Goal: Transaction & Acquisition: Purchase product/service

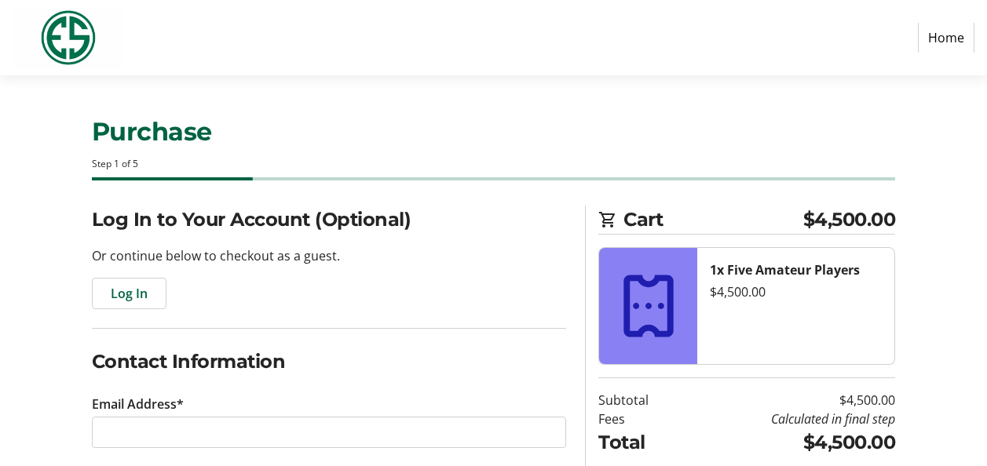
select select "US"
click at [140, 290] on span "Log In" at bounding box center [129, 293] width 37 height 19
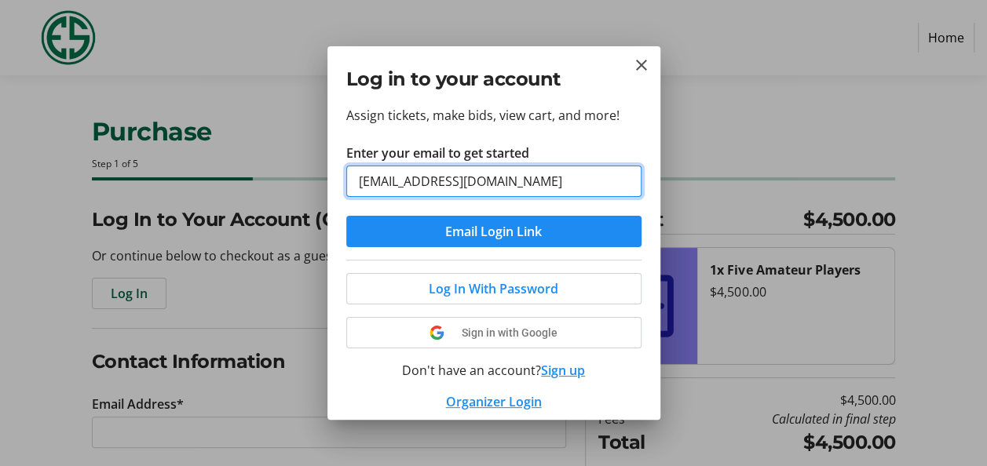
type input "[EMAIL_ADDRESS][DOMAIN_NAME]"
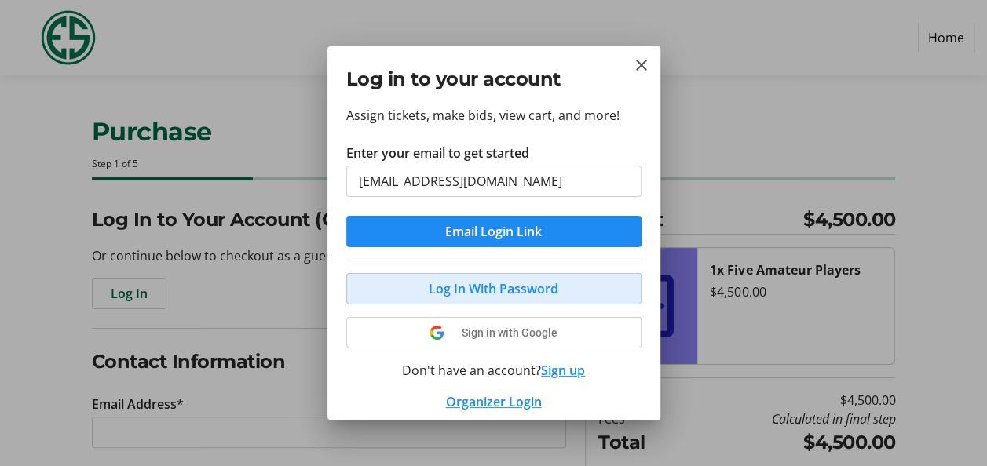
click at [491, 283] on span "Log In With Password" at bounding box center [494, 288] width 130 height 19
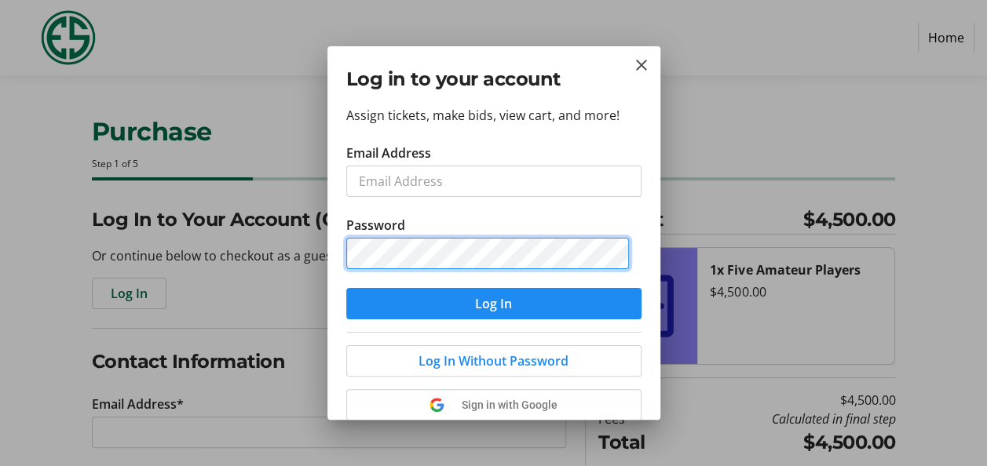
click at [346, 288] on button "Log In" at bounding box center [493, 303] width 295 height 31
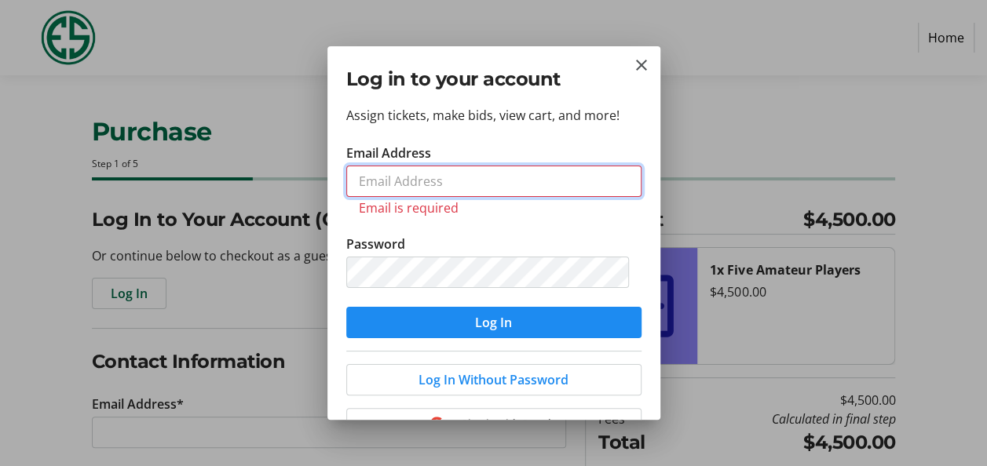
drag, startPoint x: 465, startPoint y: 167, endPoint x: 474, endPoint y: 156, distance: 14.5
click at [466, 164] on tr-form-field "Email Address Email is required" at bounding box center [493, 189] width 295 height 91
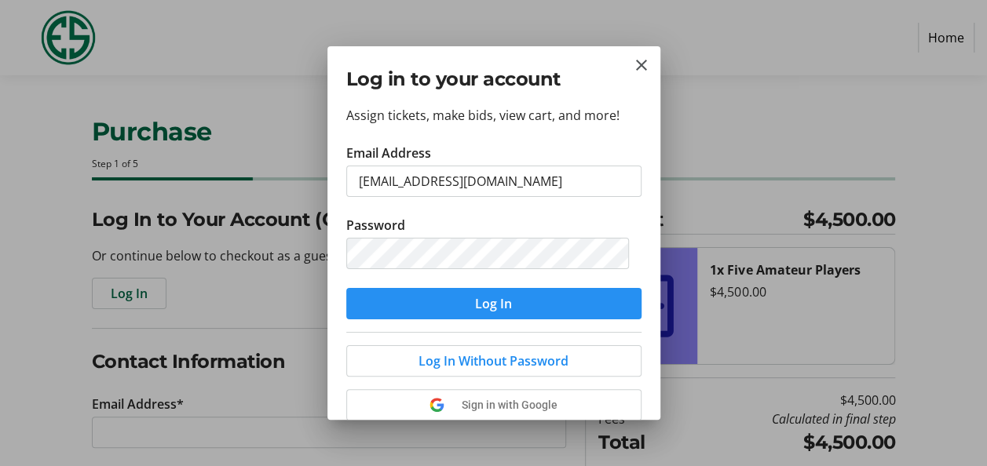
click at [535, 305] on span "submit" at bounding box center [493, 304] width 295 height 38
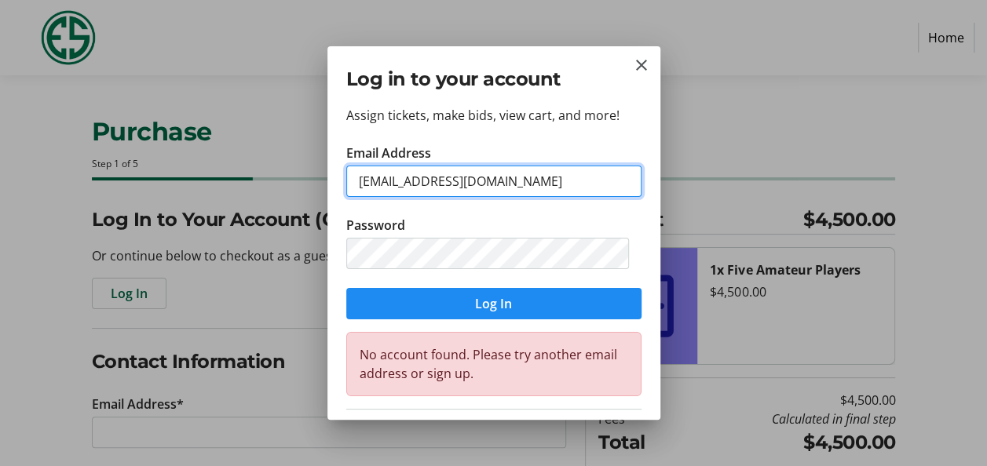
click at [546, 187] on input "[EMAIL_ADDRESS][DOMAIN_NAME]" at bounding box center [493, 181] width 295 height 31
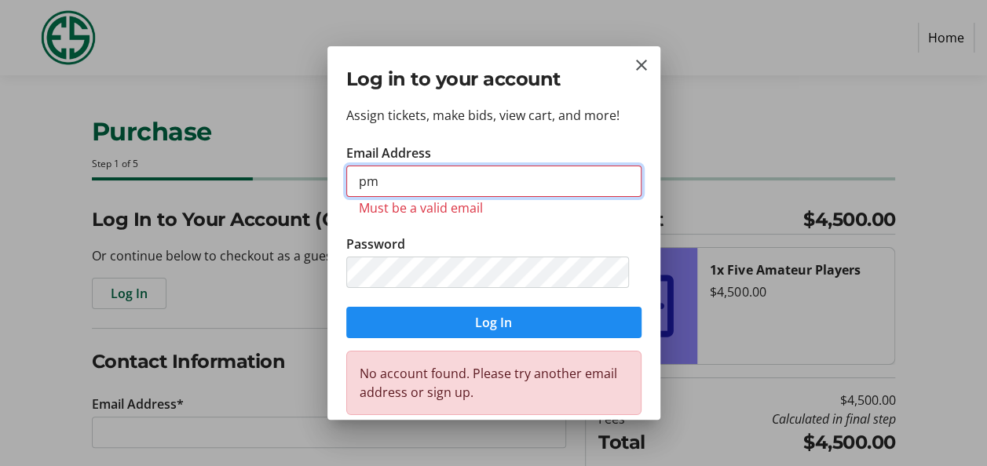
type input "p"
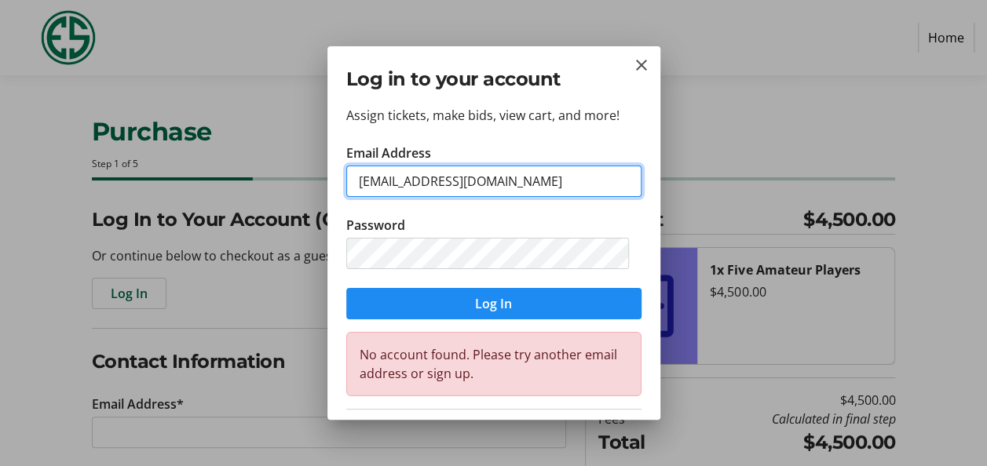
type input "[EMAIL_ADDRESS][DOMAIN_NAME]"
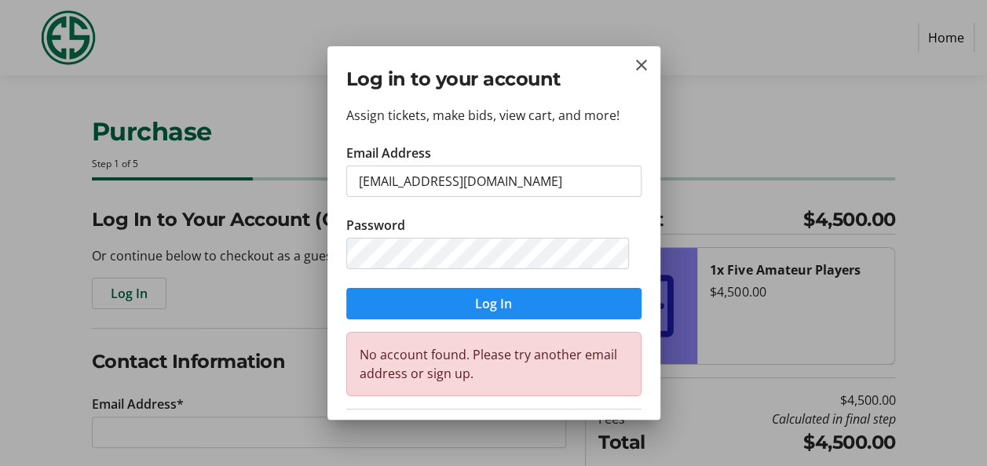
click at [855, 336] on div at bounding box center [493, 233] width 987 height 466
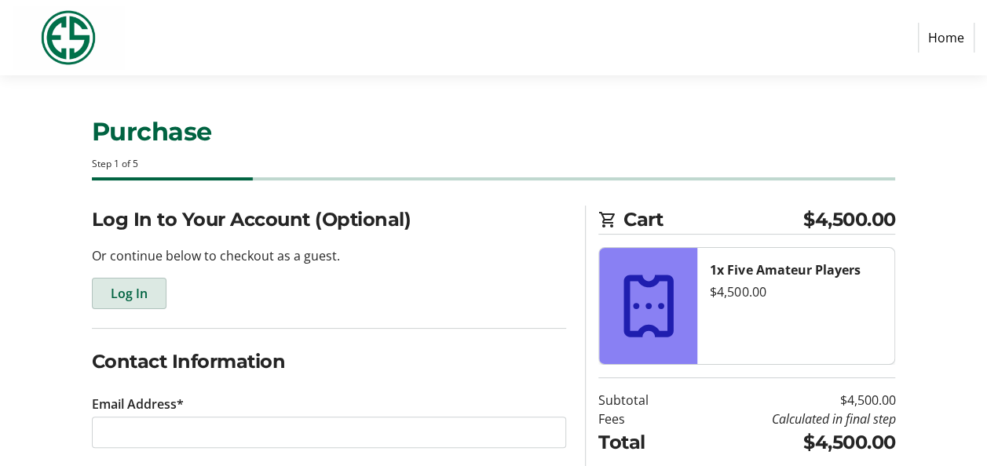
click at [134, 300] on span "Log In" at bounding box center [129, 293] width 37 height 19
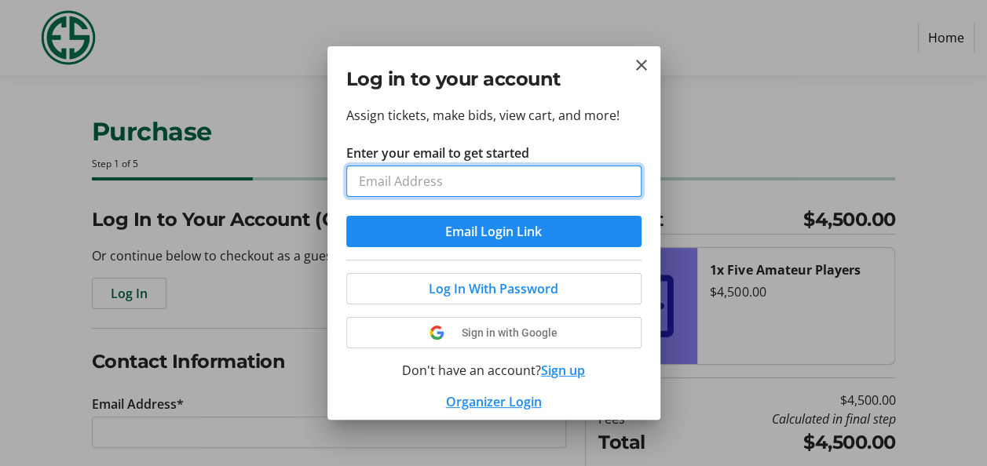
click at [498, 174] on input "Enter your email to get started" at bounding box center [493, 181] width 295 height 31
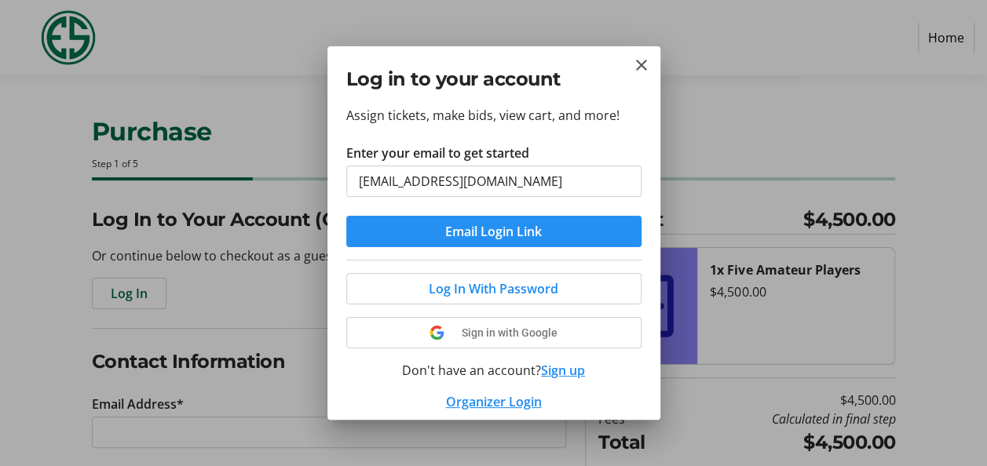
click at [363, 232] on span "submit" at bounding box center [493, 232] width 295 height 38
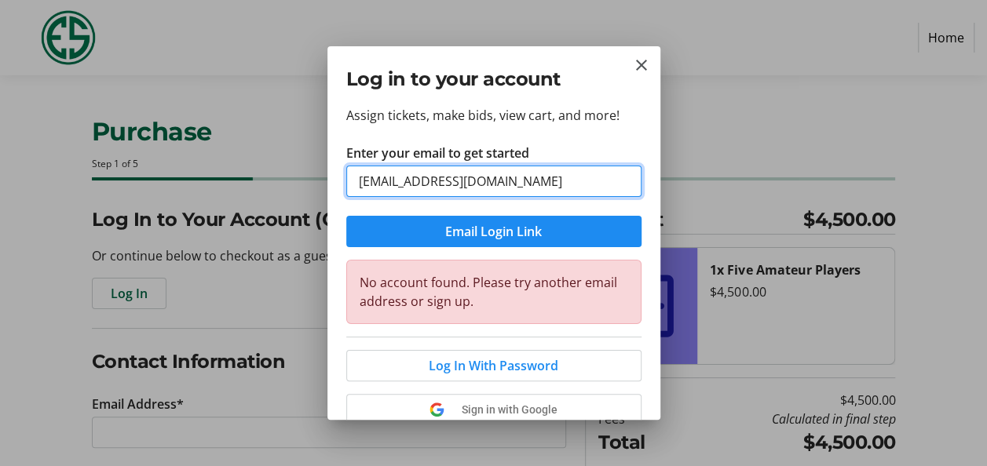
click at [568, 177] on input "[EMAIL_ADDRESS][DOMAIN_NAME]" at bounding box center [493, 181] width 295 height 31
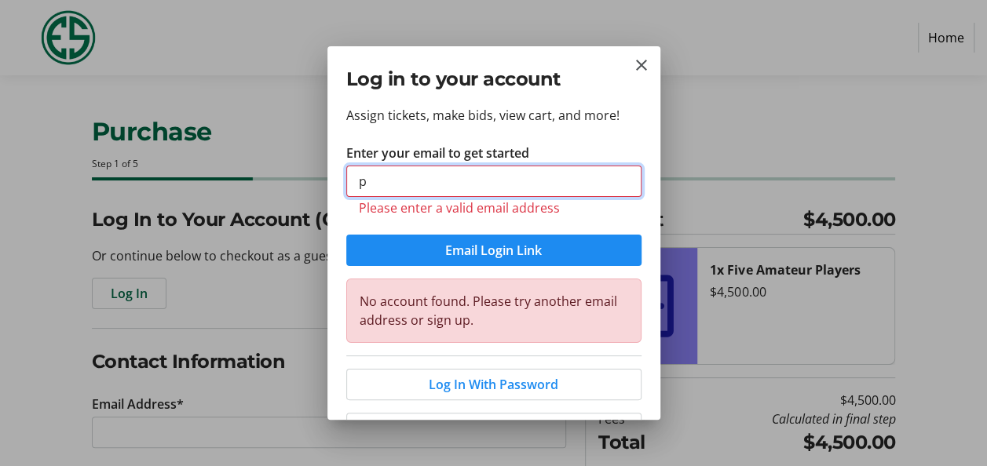
type input "[EMAIL_ADDRESS][DOMAIN_NAME]"
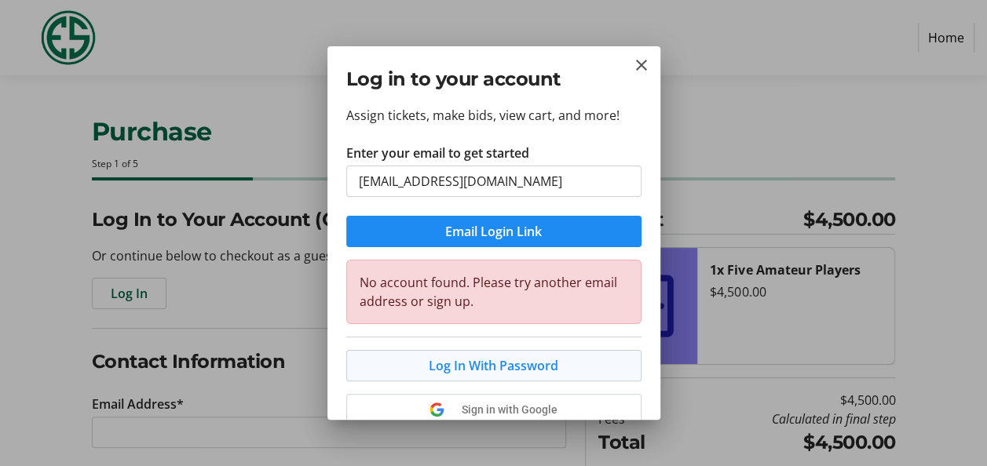
click at [523, 367] on span "Log In With Password" at bounding box center [494, 365] width 130 height 19
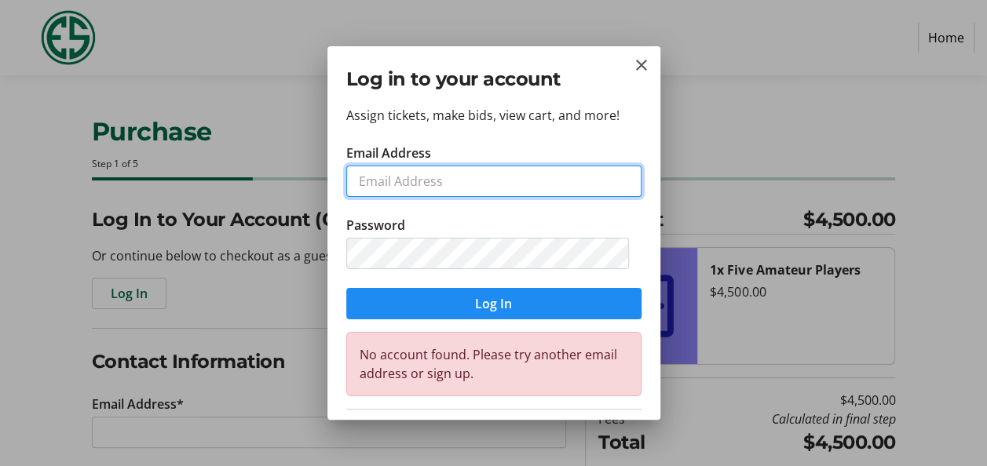
click at [458, 181] on input "Email Address" at bounding box center [493, 181] width 295 height 31
type input "p"
type input "[EMAIL_ADDRESS][DOMAIN_NAME]"
click at [346, 288] on button "Log In" at bounding box center [493, 303] width 295 height 31
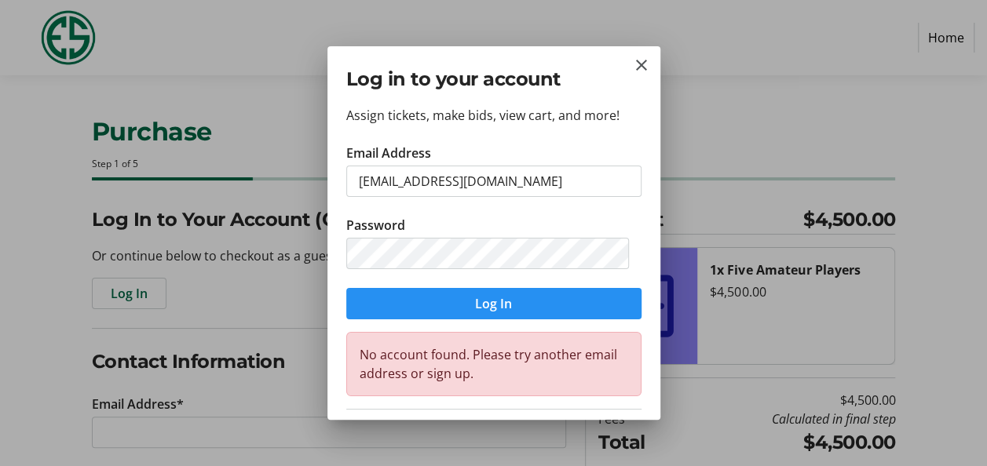
click at [513, 299] on span "submit" at bounding box center [493, 304] width 295 height 38
click at [636, 70] on mat-icon "Close" at bounding box center [641, 65] width 19 height 19
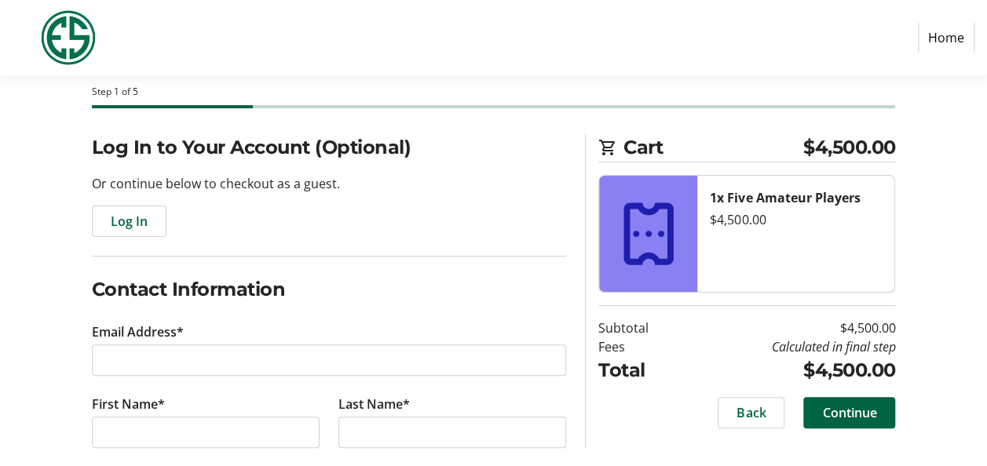
scroll to position [157, 0]
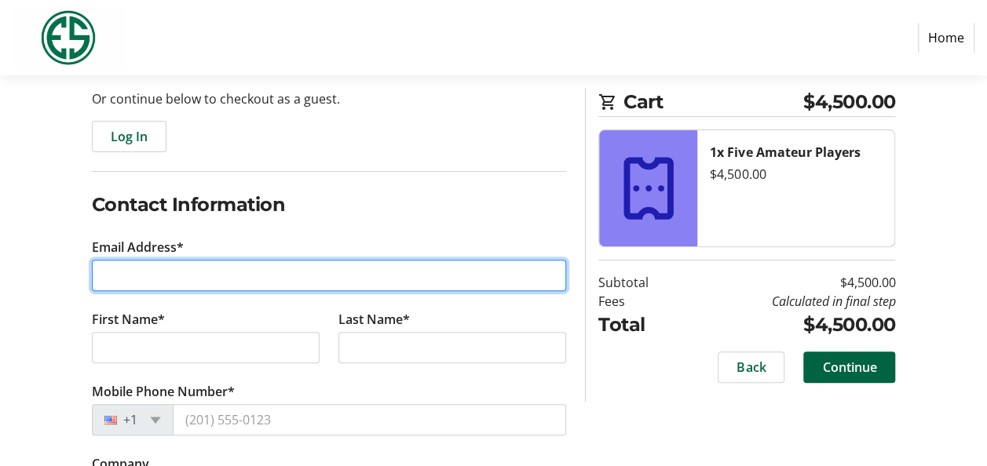
click at [196, 286] on input "Email Address*" at bounding box center [329, 275] width 475 height 31
type input "[EMAIL_ADDRESS][DOMAIN_NAME]"
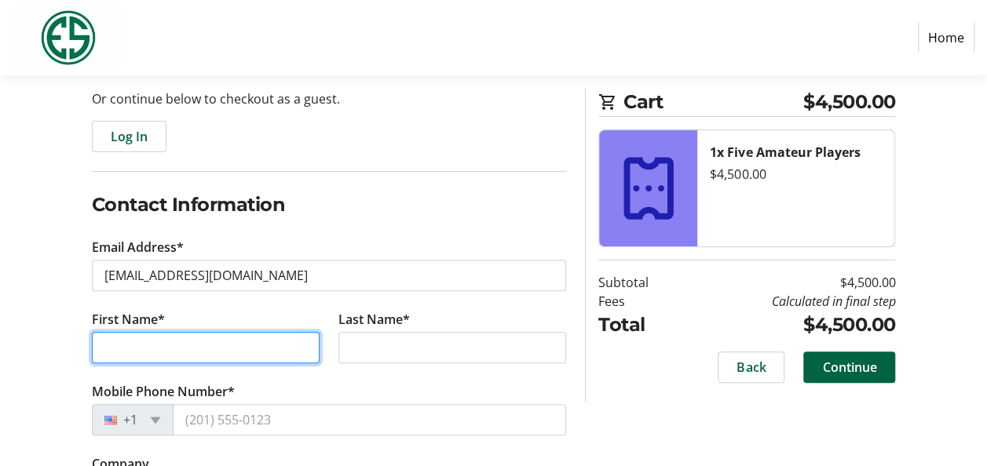
type input "[PERSON_NAME]"
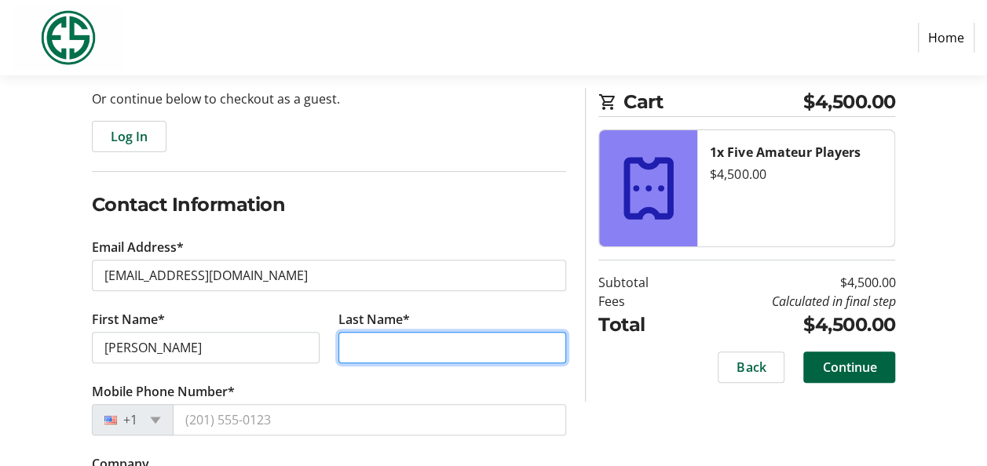
type input "[PERSON_NAME]"
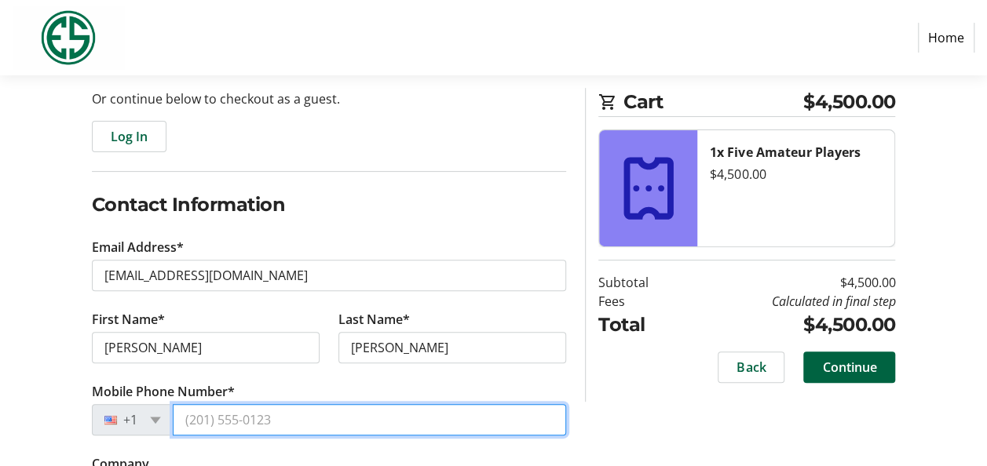
type input "+1 1 206 310 699"
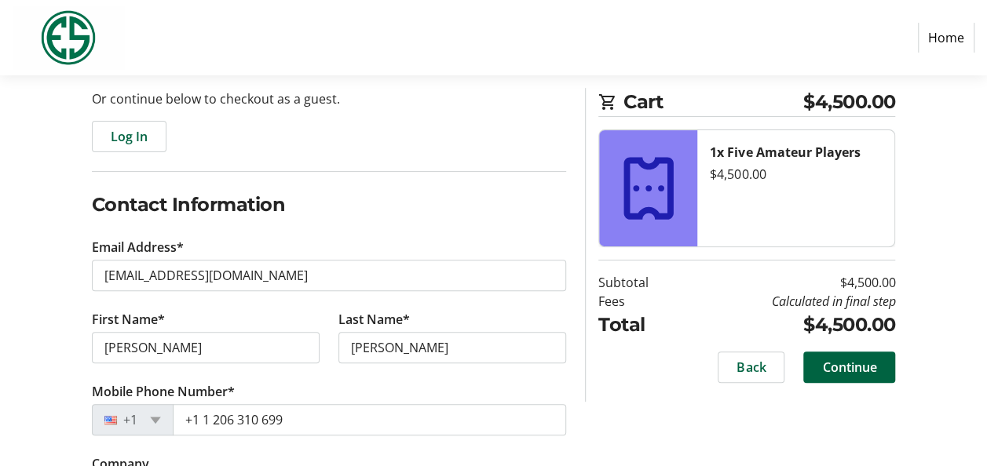
type input "xxx-xx-xxxx"
type input "[STREET_ADDRESS]"
type input "#5206"
type input "[GEOGRAPHIC_DATA]"
select select "WA"
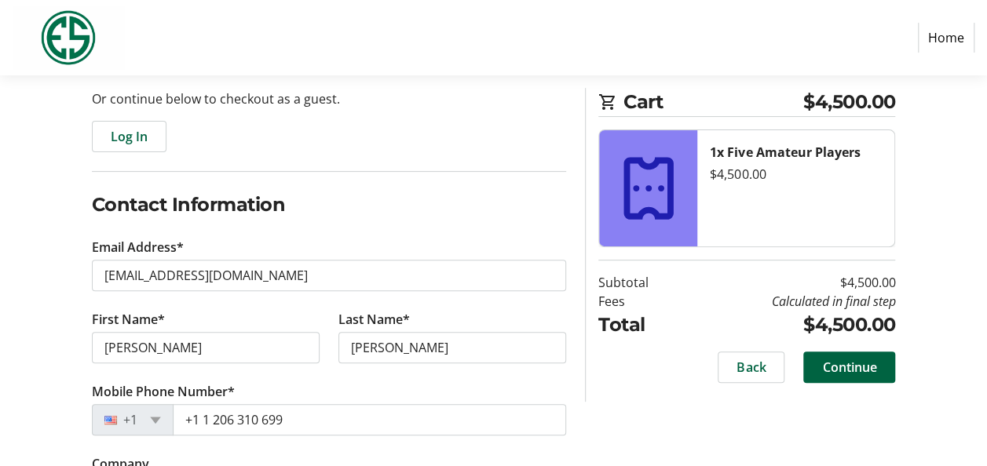
type input "98101"
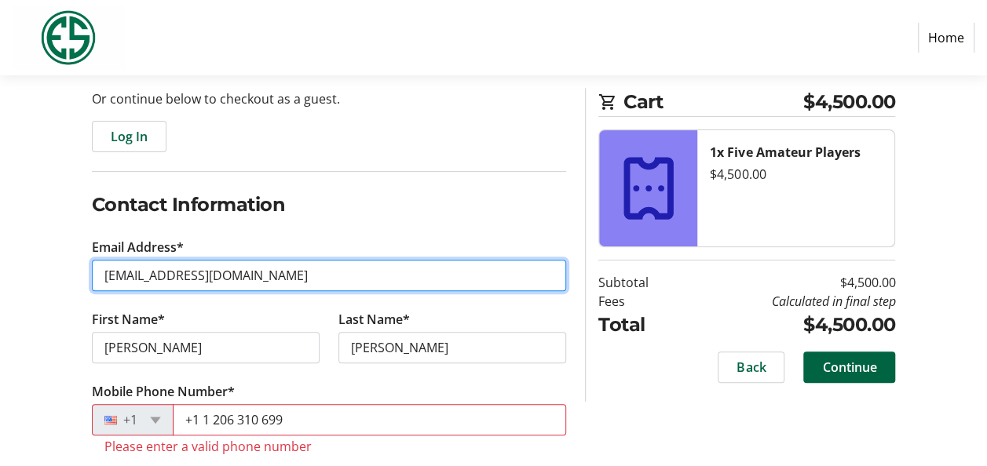
type input "[EMAIL_ADDRESS][DOMAIN_NAME]"
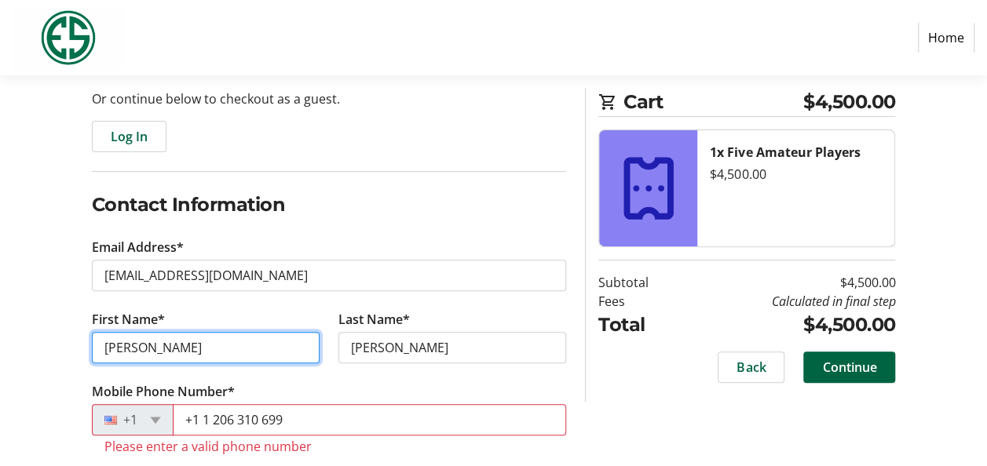
click at [261, 350] on input "[PERSON_NAME]" at bounding box center [206, 347] width 228 height 31
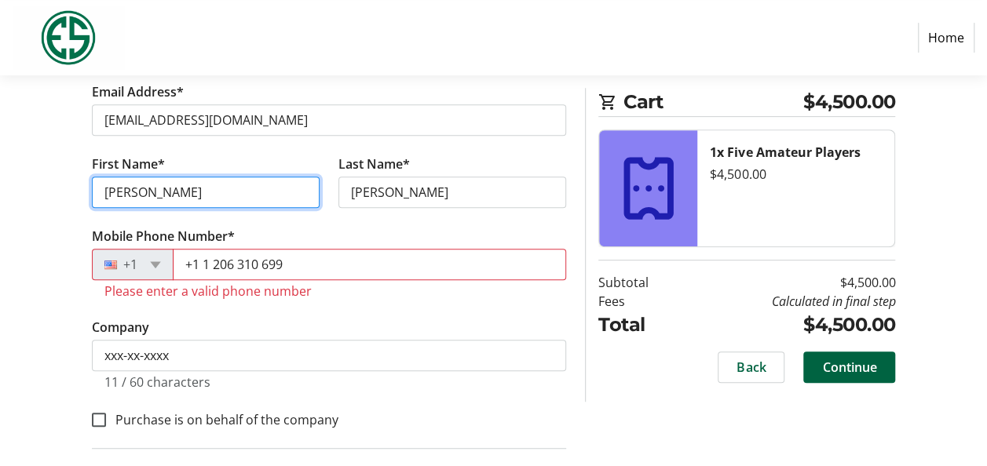
scroll to position [314, 0]
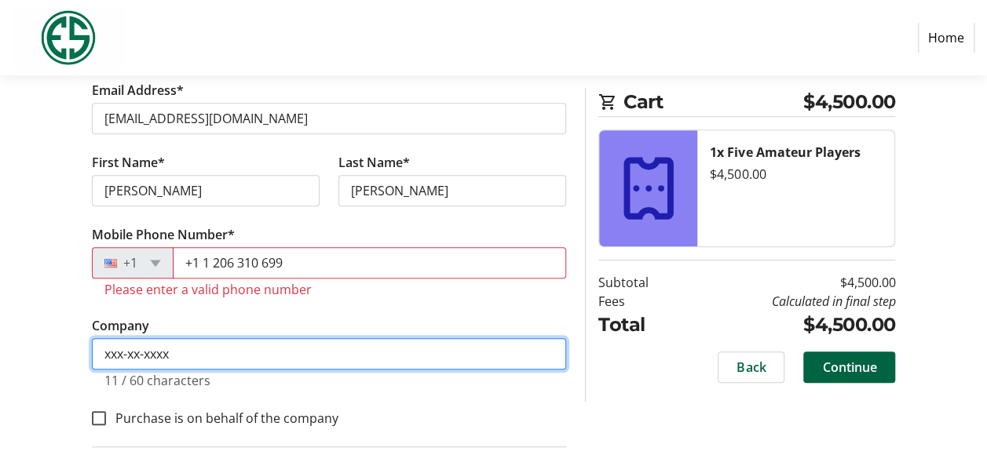
click at [297, 349] on input "xxx-xx-xxxx" at bounding box center [329, 353] width 475 height 31
type input "x"
type input "[PERSON_NAME] Advisors"
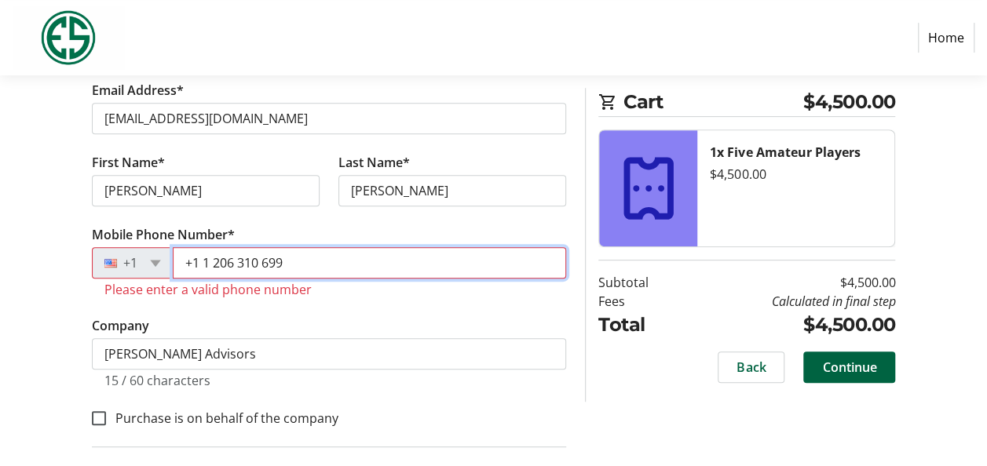
click at [210, 258] on input "+1 1 206 310 699" at bounding box center [370, 262] width 394 height 31
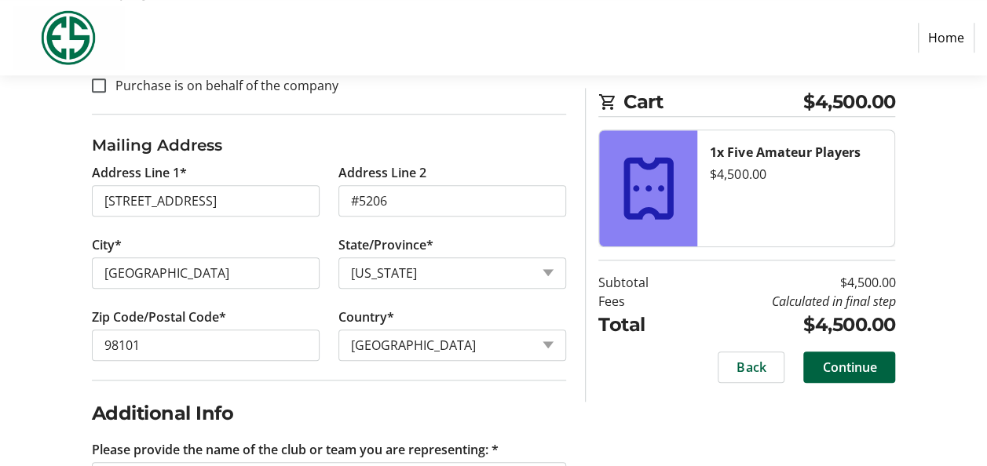
scroll to position [688, 0]
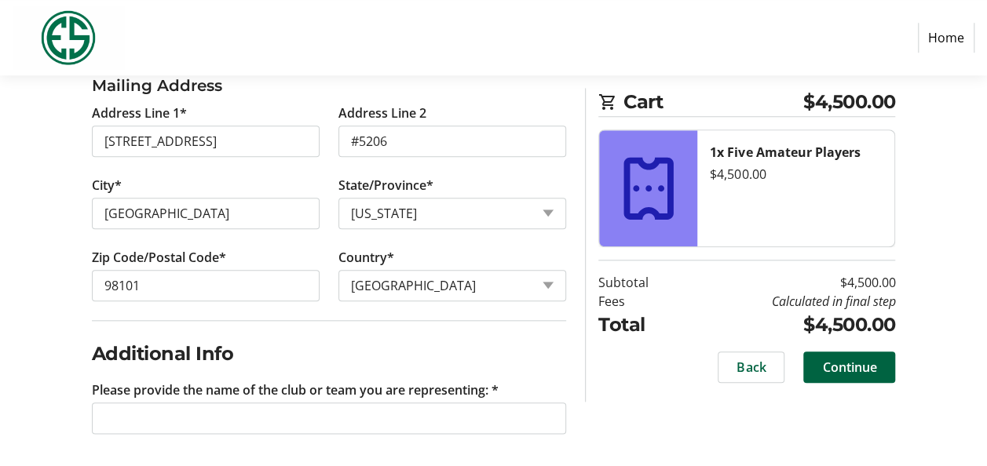
type input "[PHONE_NUMBER]"
click at [863, 364] on span "Continue" at bounding box center [849, 367] width 54 height 19
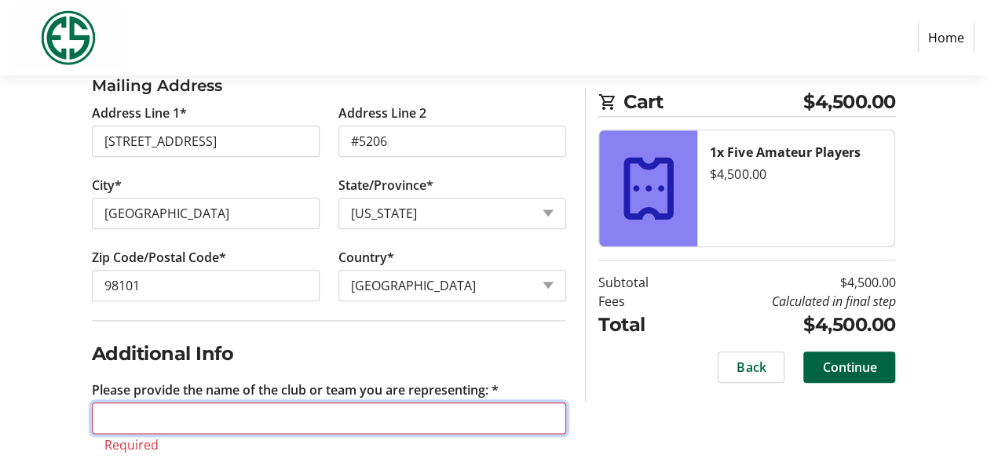
click at [290, 414] on input "Please provide the name of the club or team you are representing: *" at bounding box center [329, 418] width 475 height 31
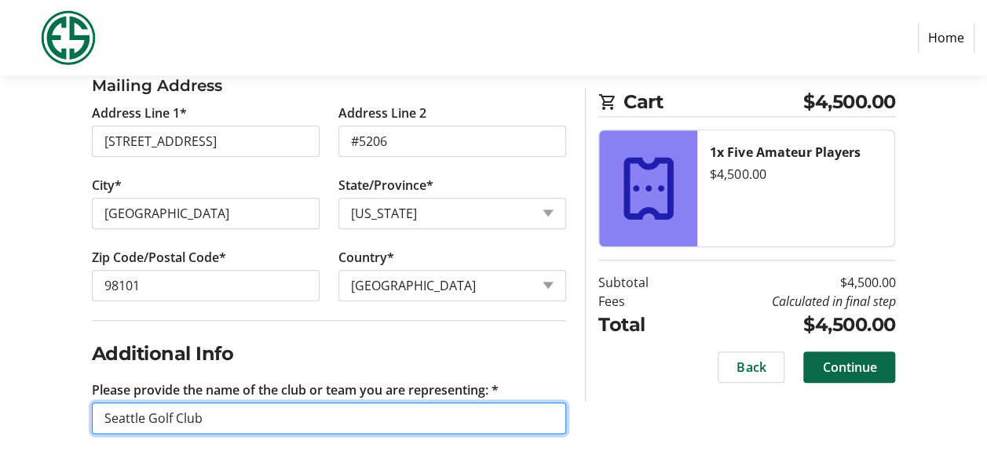
type input "Seattle Golf Club"
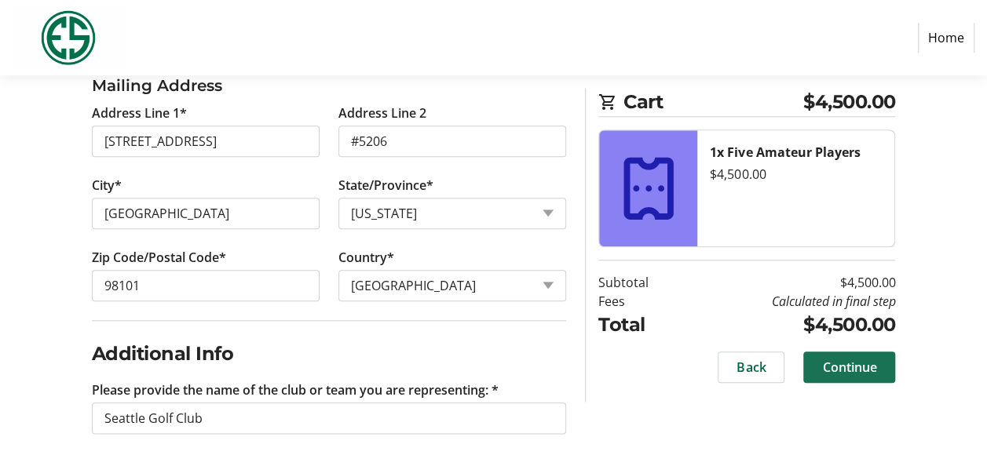
click at [842, 368] on span "Continue" at bounding box center [849, 367] width 54 height 19
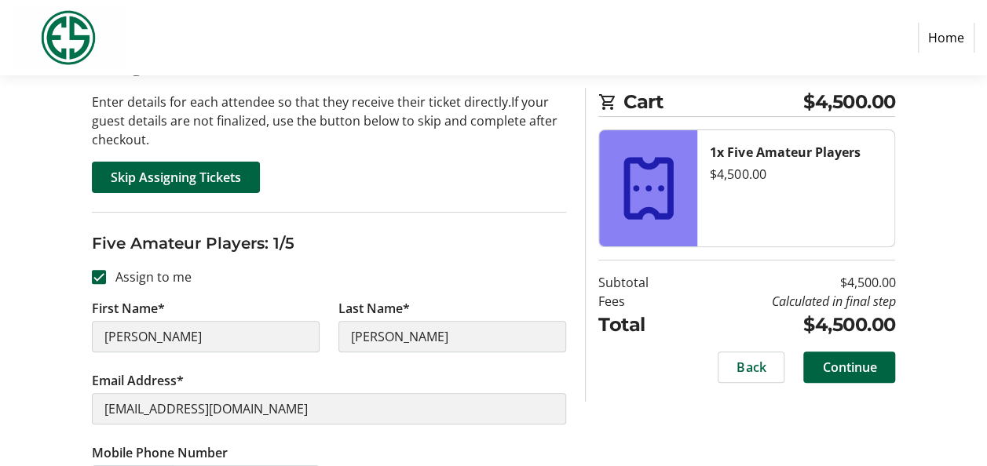
scroll to position [157, 0]
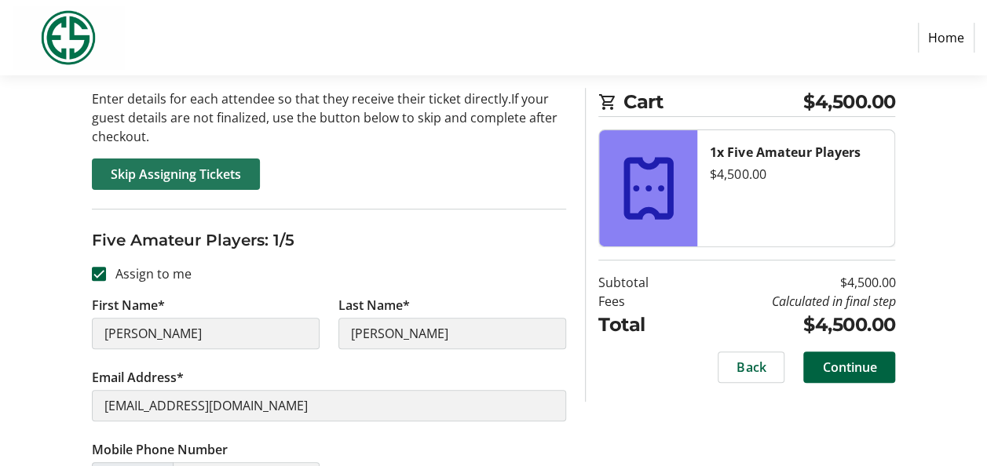
click at [180, 172] on span "Skip Assigning Tickets" at bounding box center [176, 174] width 130 height 19
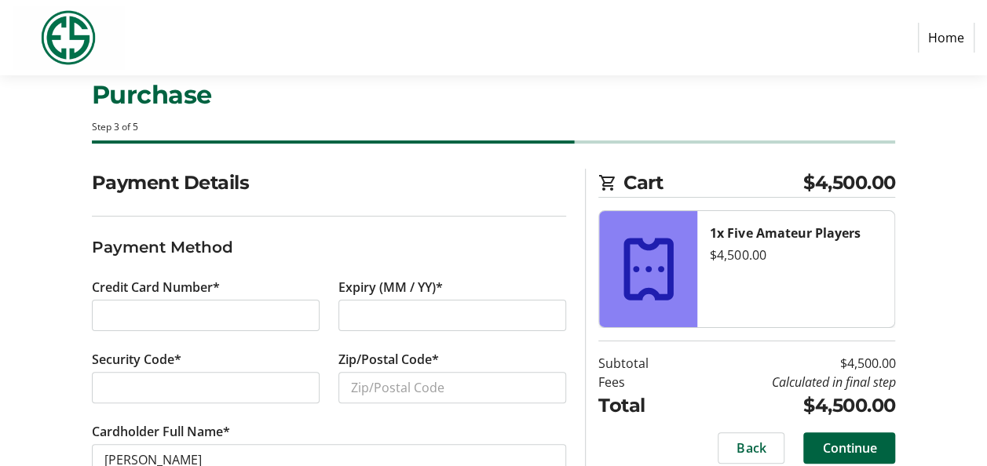
scroll to position [3, 0]
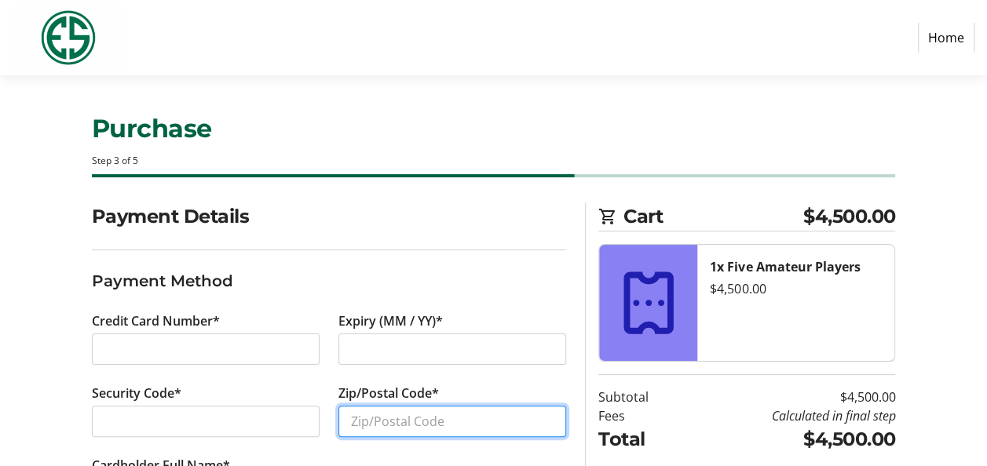
click at [454, 421] on input "Zip/Postal Code*" at bounding box center [452, 421] width 228 height 31
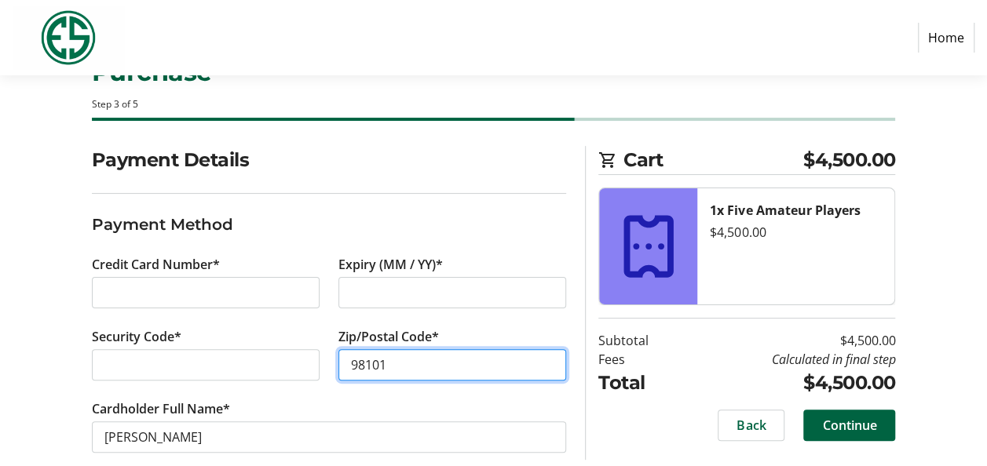
scroll to position [82, 0]
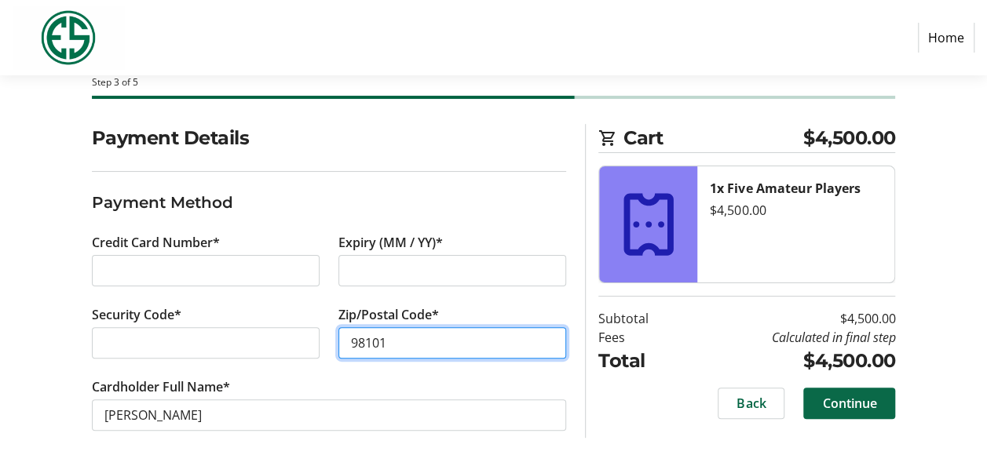
type input "98101"
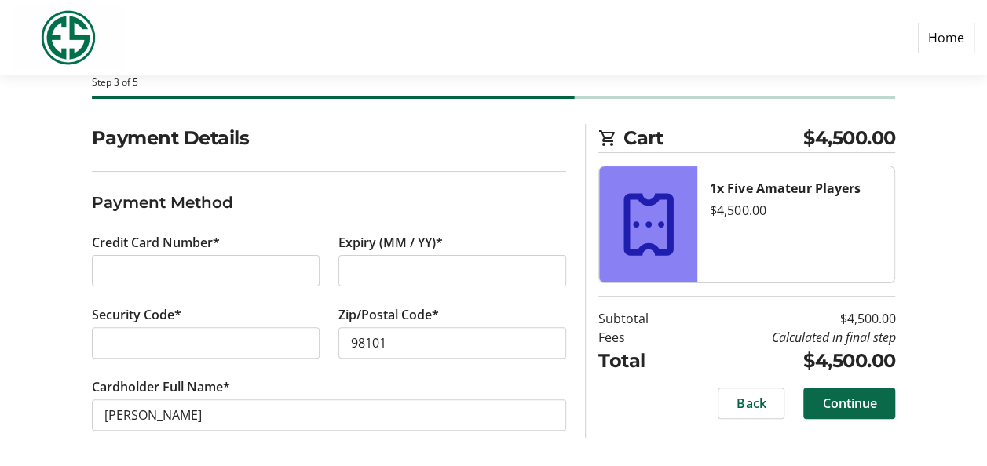
click at [871, 399] on span "Continue" at bounding box center [849, 403] width 54 height 19
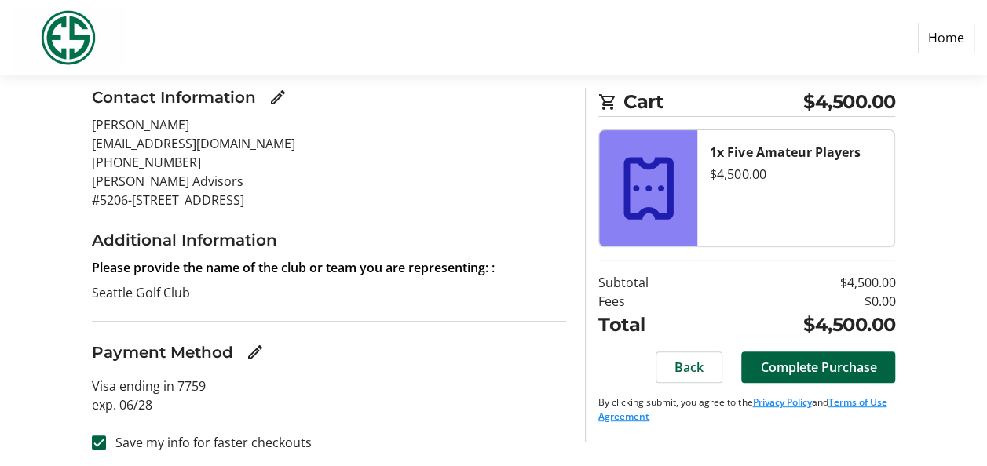
scroll to position [191, 0]
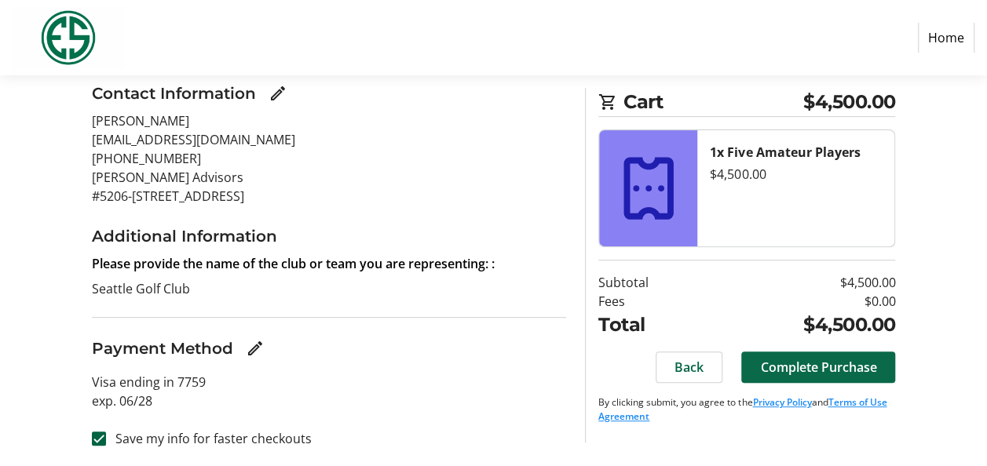
click at [832, 358] on span "Complete Purchase" at bounding box center [818, 367] width 116 height 19
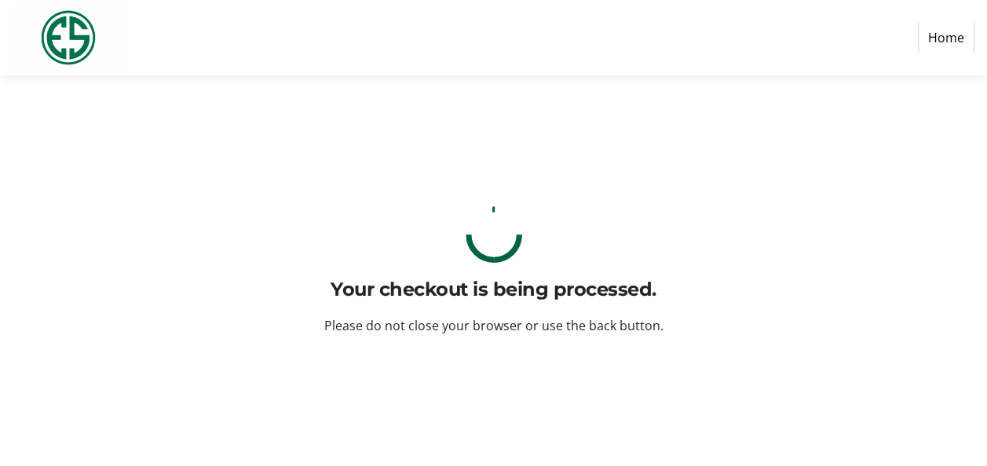
scroll to position [0, 0]
